Goal: Check status: Check status

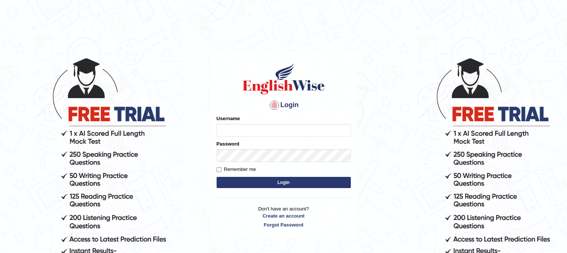
type input "sumeit_newzealand"
click at [219, 170] on input "Remember me" at bounding box center [219, 169] width 5 height 5
checkbox input "true"
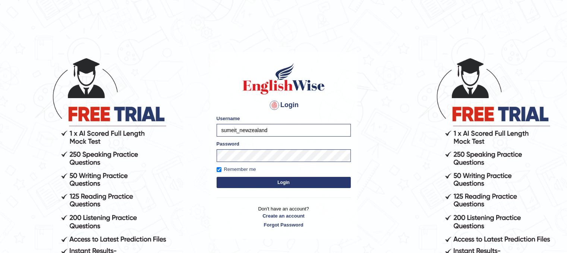
click at [248, 182] on button "Login" at bounding box center [284, 182] width 134 height 11
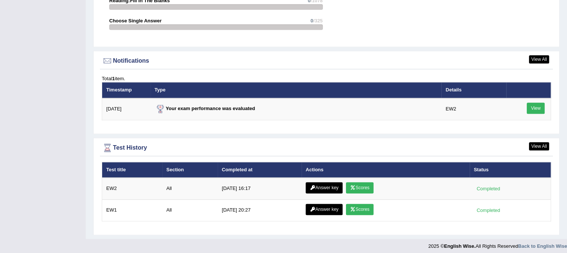
scroll to position [911, 0]
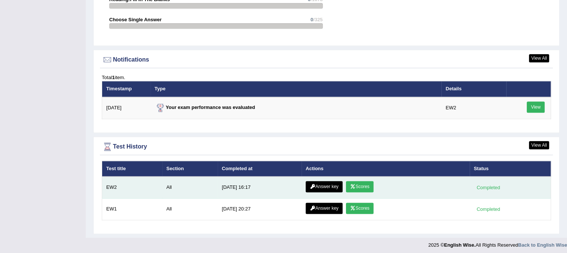
click at [320, 185] on link "Answer key" at bounding box center [324, 186] width 37 height 11
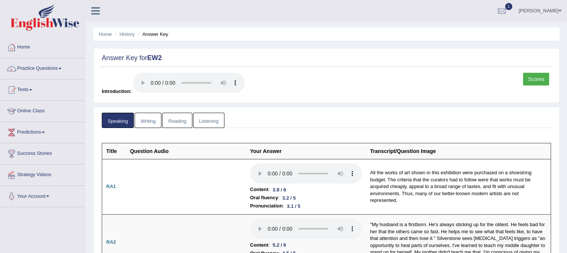
click at [539, 76] on link "Scores" at bounding box center [536, 79] width 26 height 13
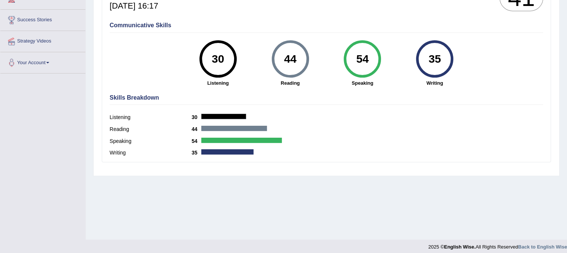
scroll to position [139, 0]
